Goal: Information Seeking & Learning: Learn about a topic

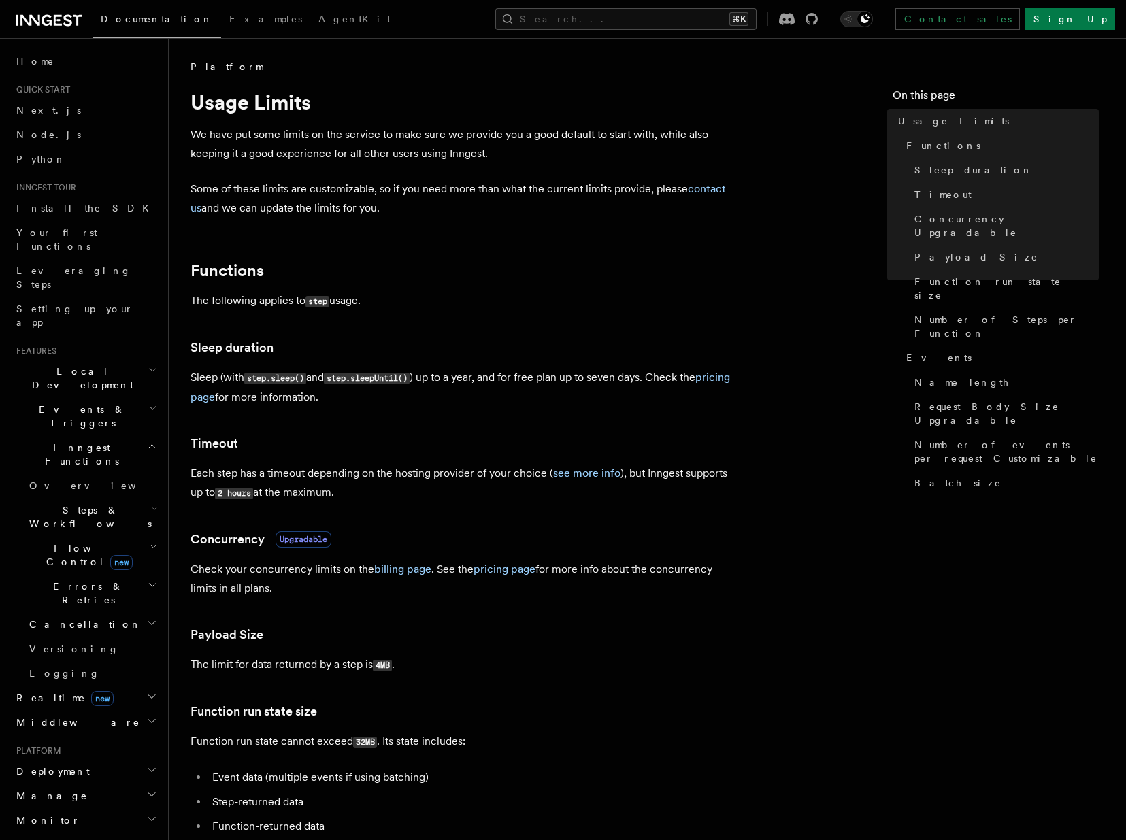
click at [584, 487] on p "Each step has a timeout depending on the hosting provider of your choice ( see …" at bounding box center [463, 483] width 544 height 39
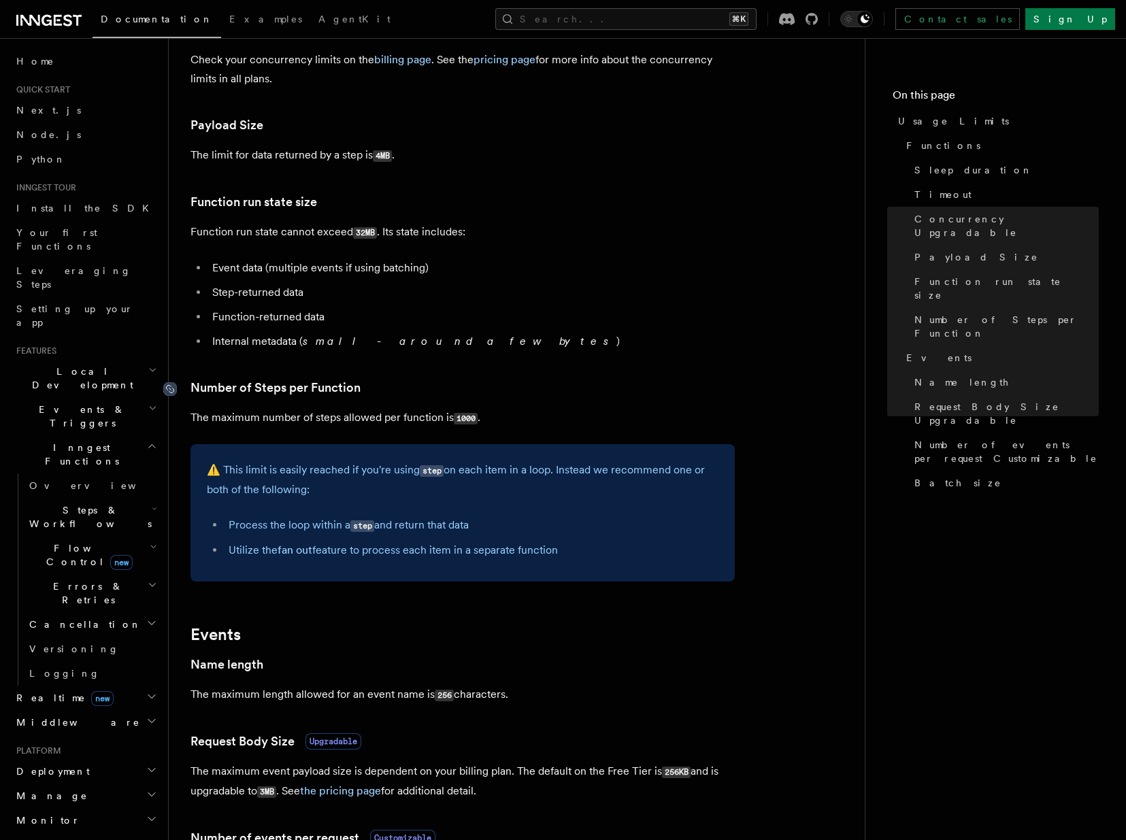
drag, startPoint x: 578, startPoint y: 562, endPoint x: 176, endPoint y: 392, distance: 436.0
click at [191, 392] on article "Platform Usage Limits We have put some limits on the service to make sure we pr…" at bounding box center [517, 483] width 653 height 1866
copy article "Number of Steps per Function The maximum number of steps allowed per function i…"
click at [504, 563] on div "⚠️ This limit is easily reached if you're using step on each item in a loop. In…" at bounding box center [463, 512] width 544 height 137
drag, startPoint x: 427, startPoint y: 163, endPoint x: 112, endPoint y: 162, distance: 314.4
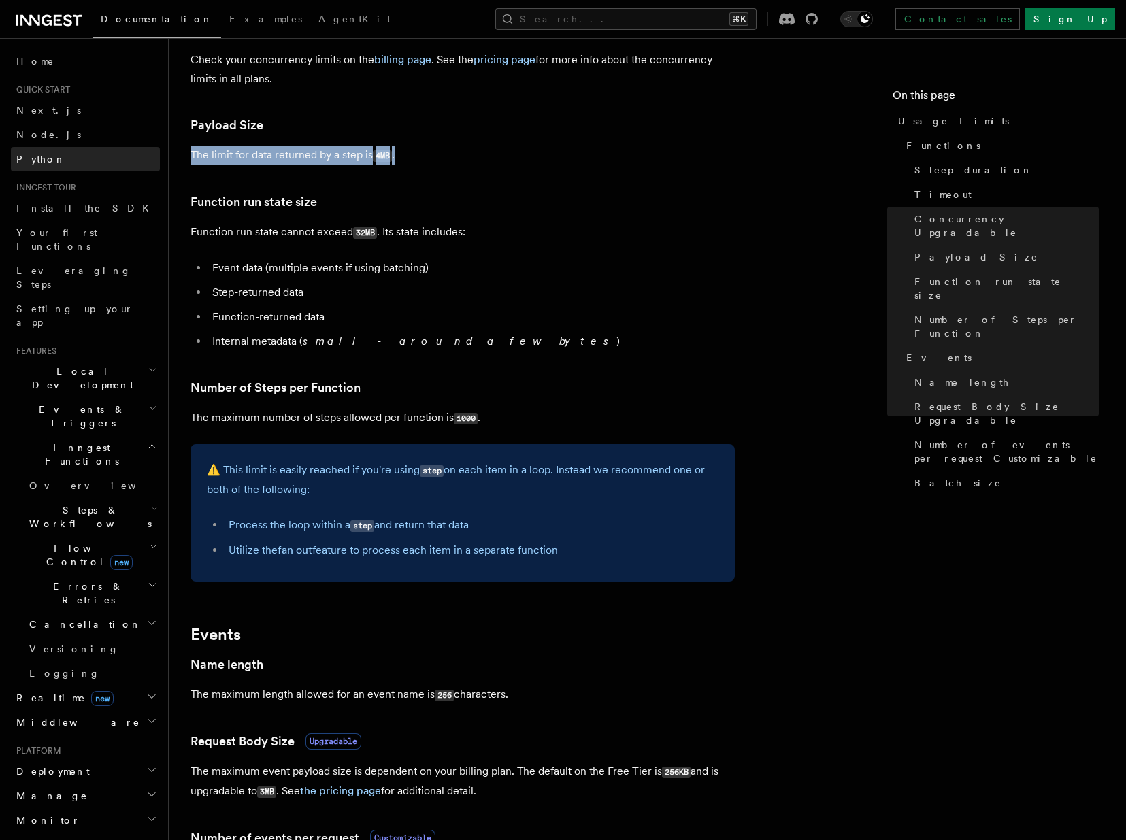
click at [191, 150] on p "The limit for data returned by a step is 4MB ." at bounding box center [463, 156] width 544 height 20
copy p "The limit for data returned by a step is 4MB ."
click at [487, 299] on li "Step-returned data" at bounding box center [471, 292] width 527 height 19
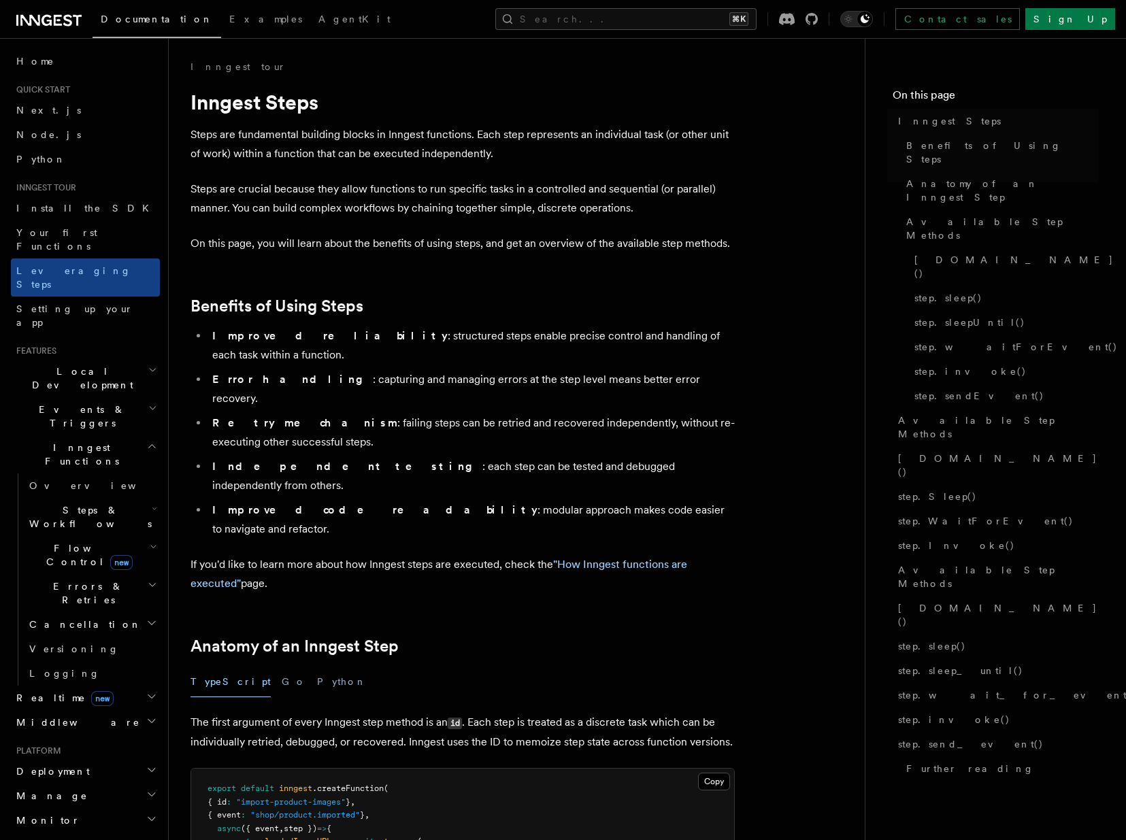
click at [463, 457] on li "Independent testing : each step can be tested and debugged independently from o…" at bounding box center [471, 476] width 527 height 38
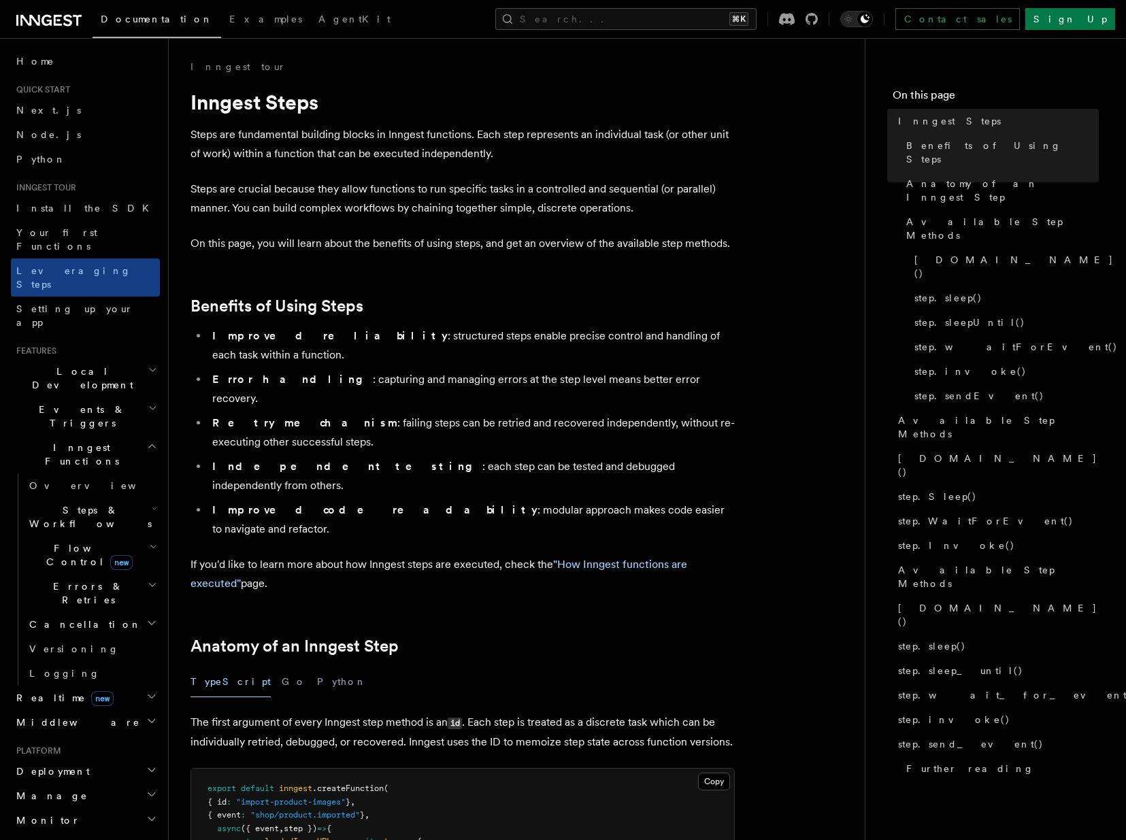
scroll to position [2208, 0]
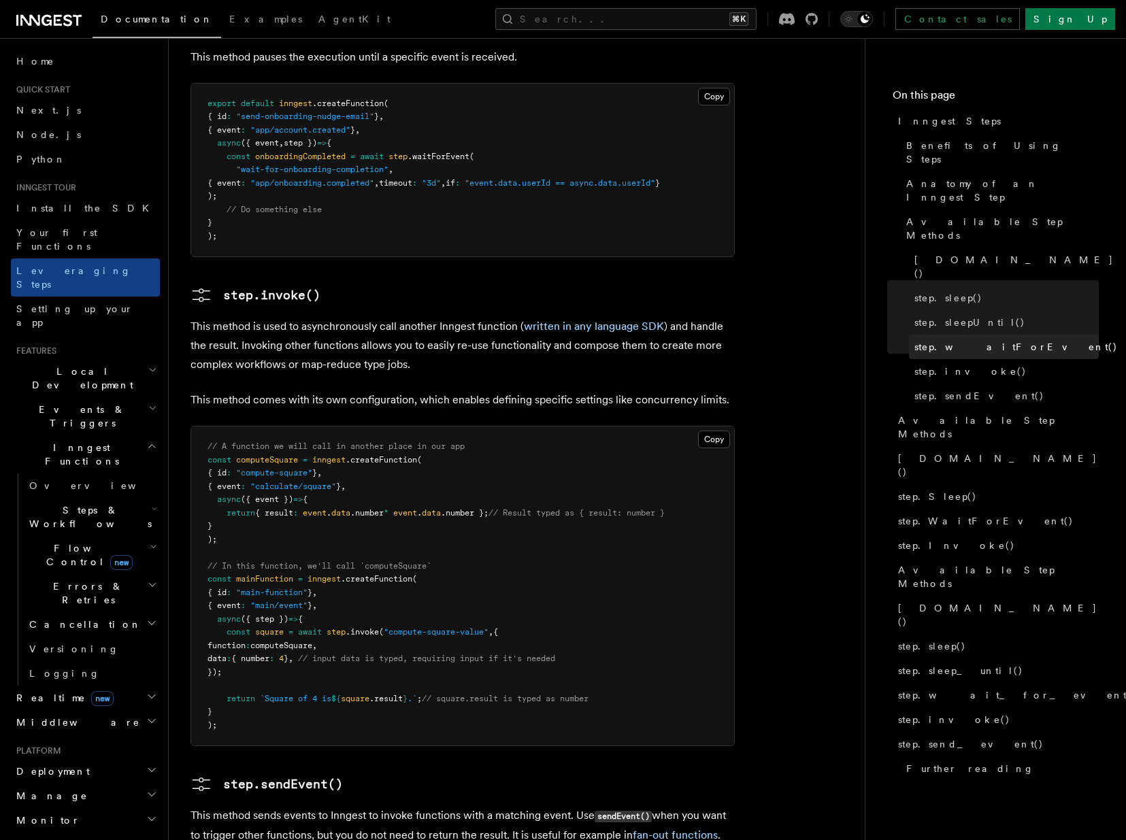
click at [927, 340] on span "step.waitForEvent()" at bounding box center [1015, 347] width 203 height 14
click at [961, 340] on span "step.waitForEvent()" at bounding box center [1015, 347] width 203 height 14
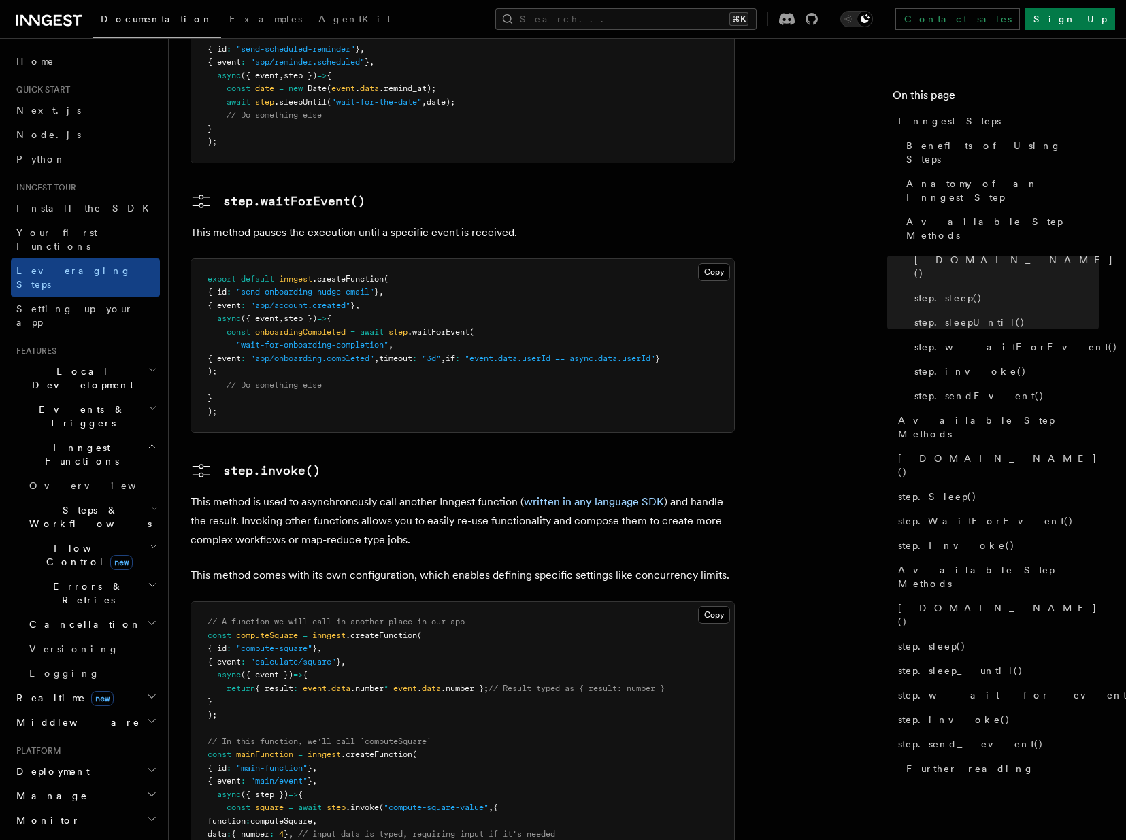
scroll to position [2024, 0]
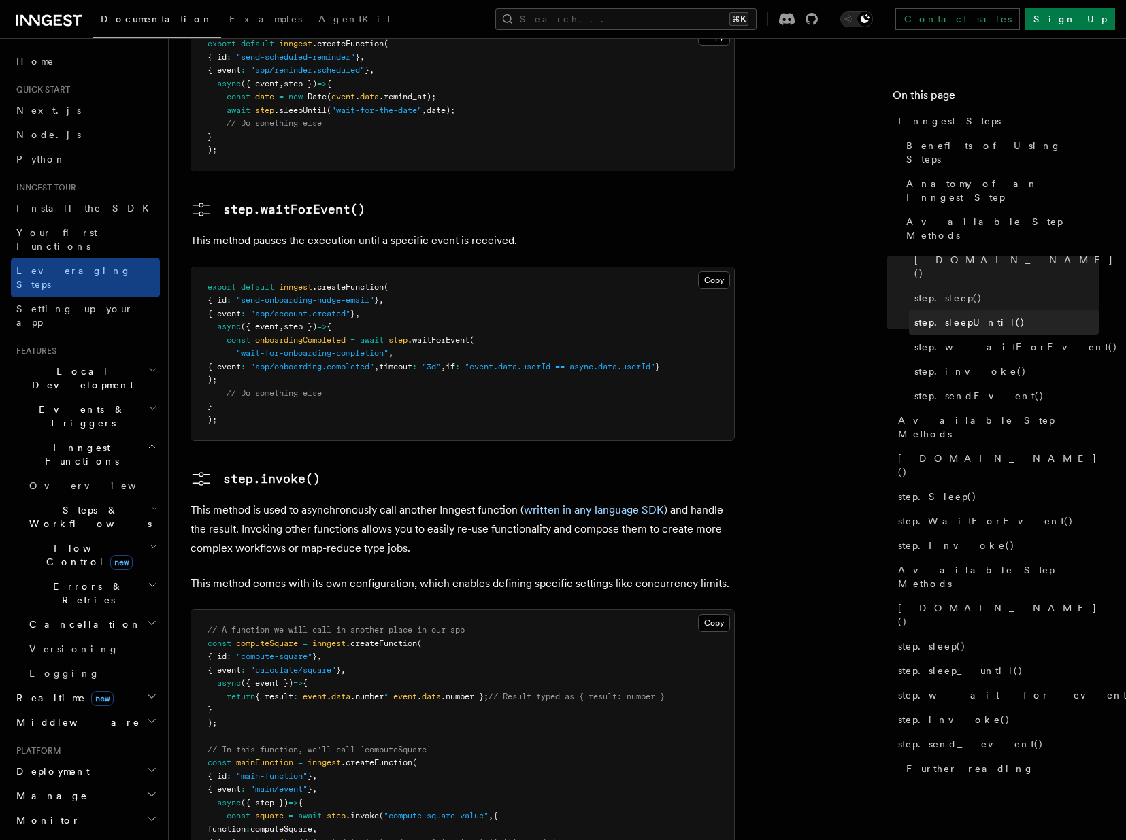
click at [937, 316] on span "step.sleepUntil()" at bounding box center [969, 323] width 111 height 14
